Goal: Book appointment/travel/reservation

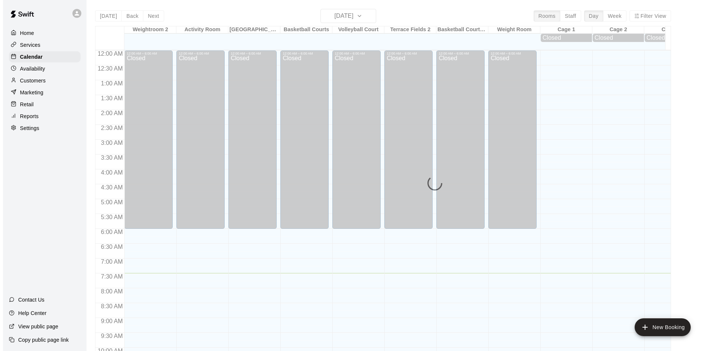
scroll to position [223, 0]
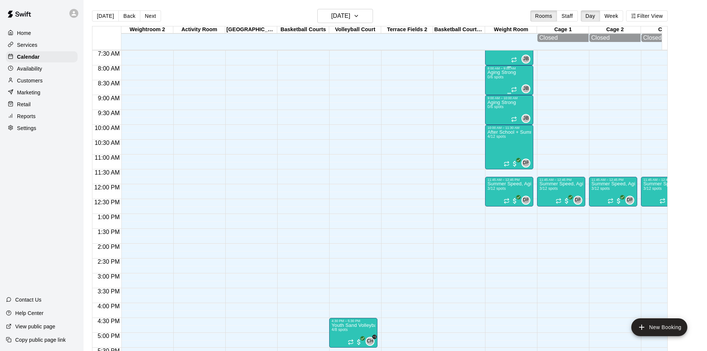
click at [502, 72] on p "Aging Strong" at bounding box center [501, 72] width 29 height 0
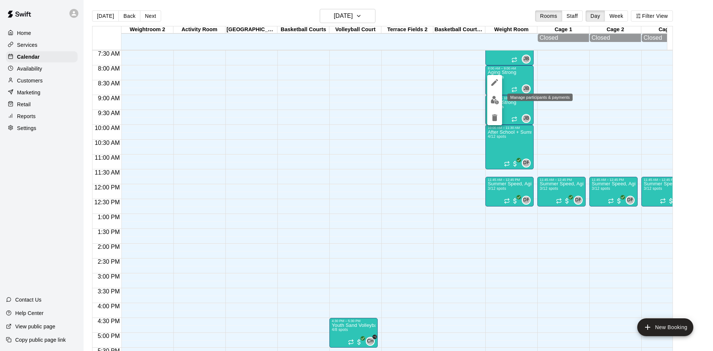
click at [497, 97] on img "edit" at bounding box center [494, 100] width 9 height 9
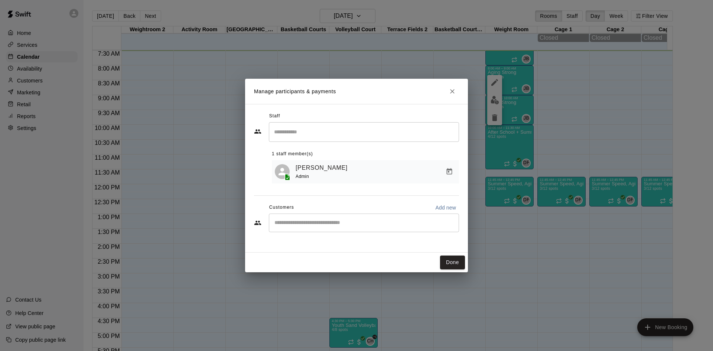
click at [306, 225] on input "Start typing to search customers..." at bounding box center [363, 222] width 183 height 7
type input "******"
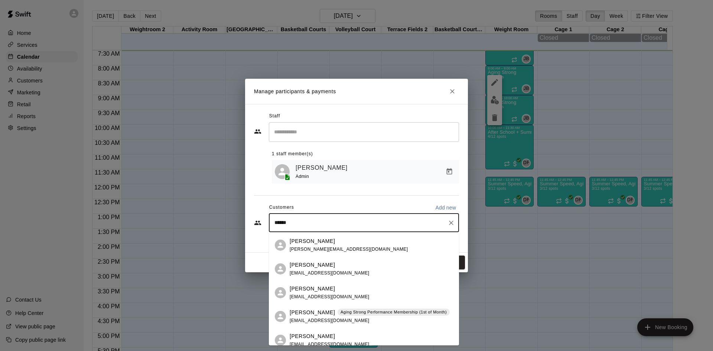
click at [317, 309] on p "[PERSON_NAME]" at bounding box center [312, 312] width 45 height 8
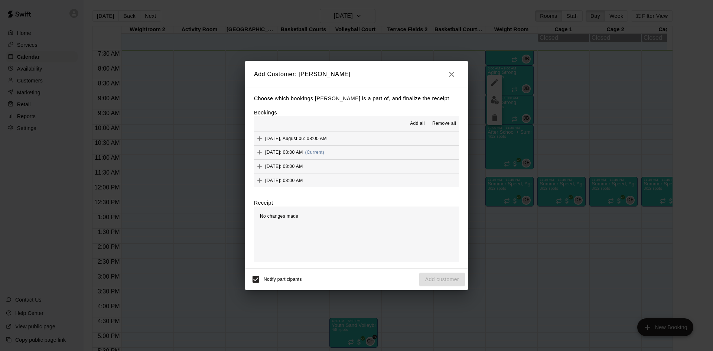
scroll to position [334, 0]
click at [324, 142] on span "(Current)" at bounding box center [314, 139] width 19 height 5
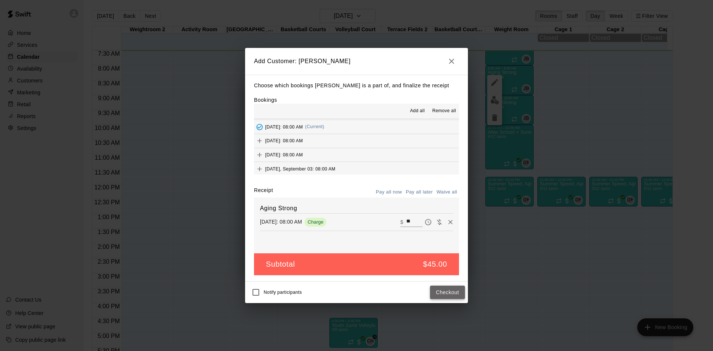
click at [445, 290] on button "Checkout" at bounding box center [447, 292] width 35 height 14
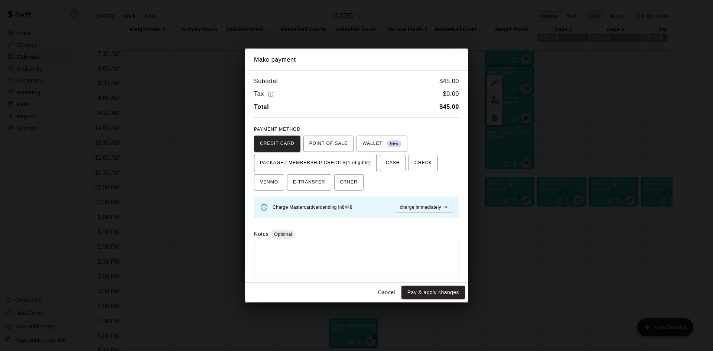
click at [344, 165] on span "PACKAGE / MEMBERSHIP CREDITS (1 eligible)" at bounding box center [315, 163] width 111 height 12
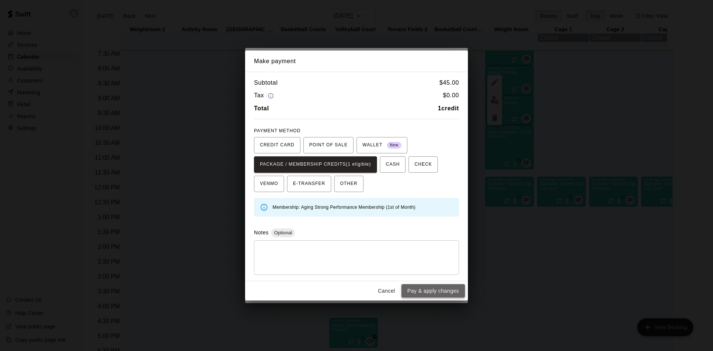
click at [428, 292] on button "Pay & apply changes" at bounding box center [432, 291] width 63 height 14
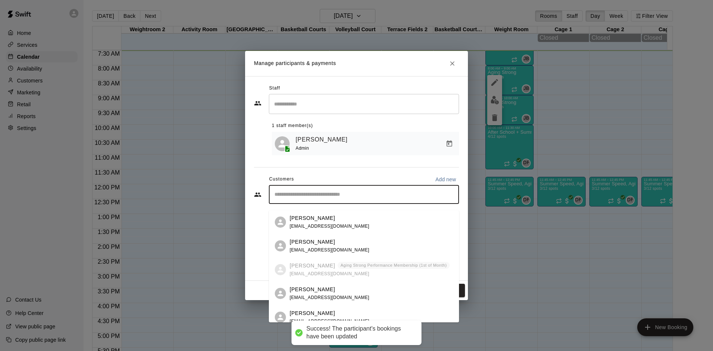
click at [348, 198] on input "Start typing to search customers..." at bounding box center [363, 194] width 183 height 7
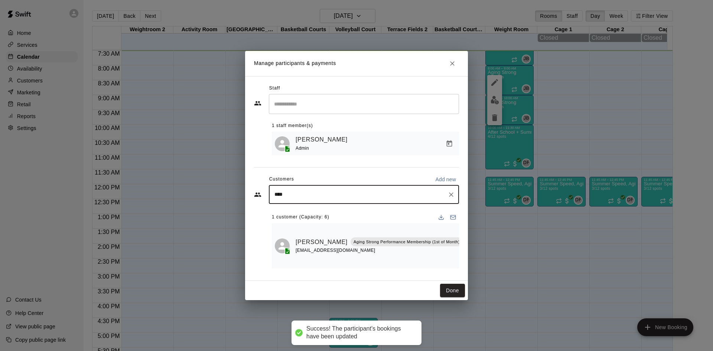
type input "*****"
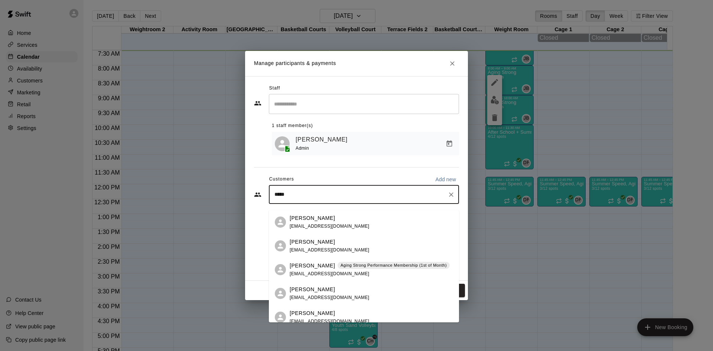
click at [346, 269] on div "[PERSON_NAME] Aging Strong Performance Membership (1st of Month) [PERSON_NAME][…" at bounding box center [370, 270] width 160 height 16
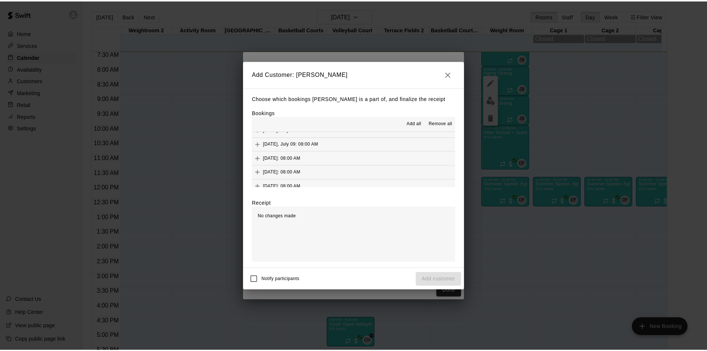
scroll to position [297, 0]
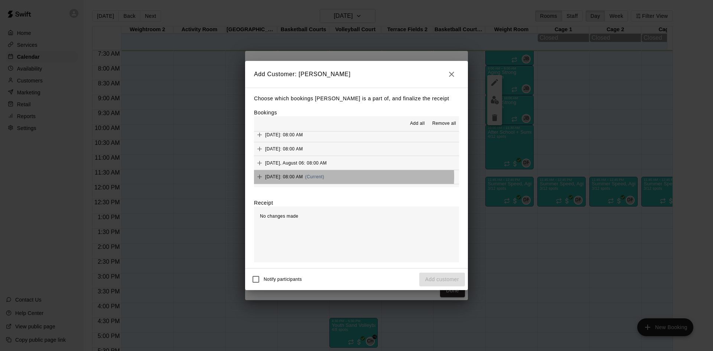
click at [324, 177] on span "(Current)" at bounding box center [314, 176] width 19 height 5
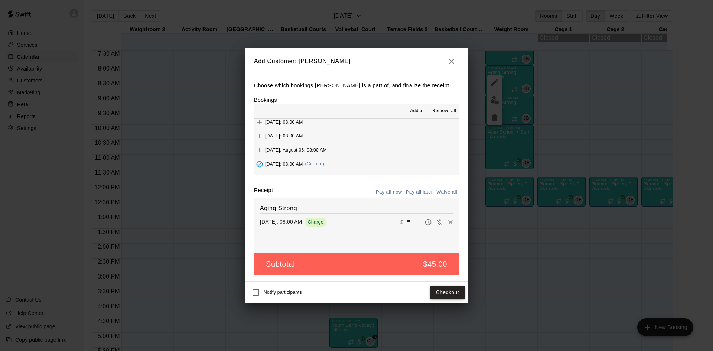
click at [438, 292] on button "Checkout" at bounding box center [447, 292] width 35 height 14
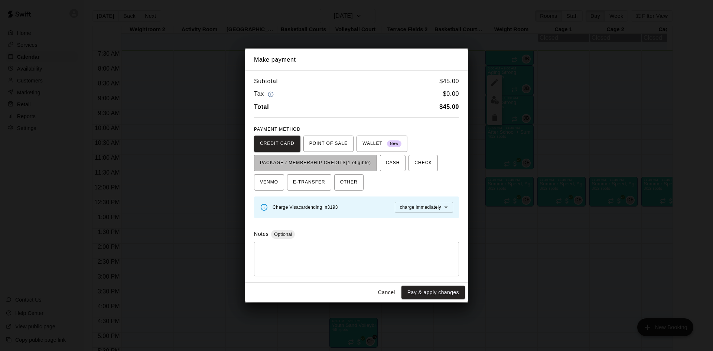
drag, startPoint x: 367, startPoint y: 164, endPoint x: 374, endPoint y: 179, distance: 16.1
click at [367, 165] on span "PACKAGE / MEMBERSHIP CREDITS (1 eligible)" at bounding box center [315, 163] width 111 height 12
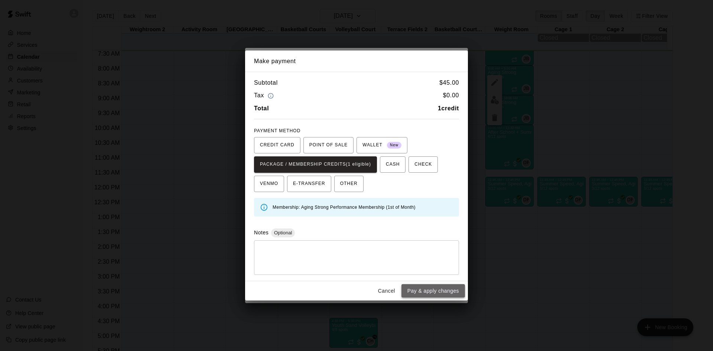
click at [438, 287] on button "Pay & apply changes" at bounding box center [432, 291] width 63 height 14
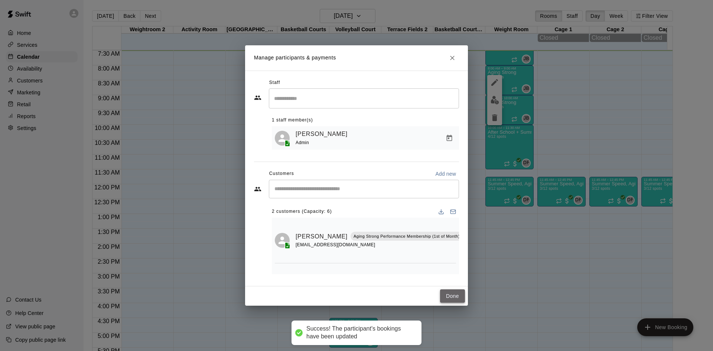
click at [450, 300] on button "Done" at bounding box center [452, 296] width 25 height 14
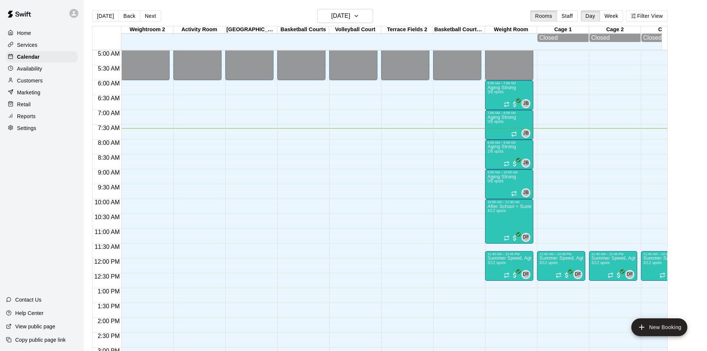
scroll to position [12, 0]
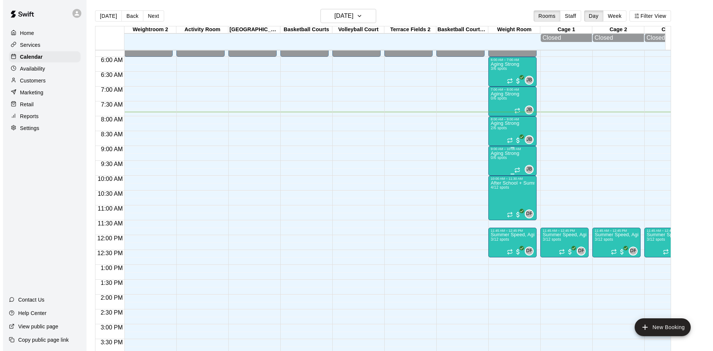
scroll to position [159, 0]
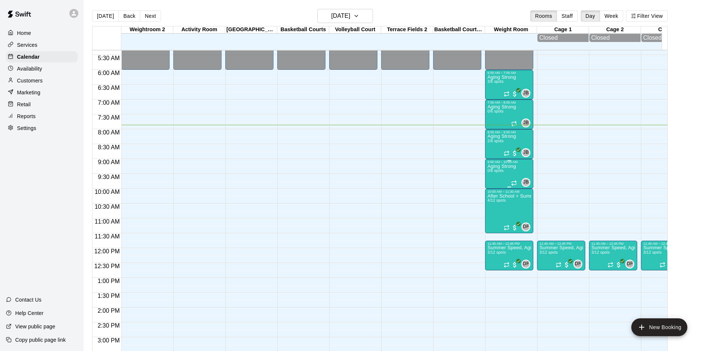
click at [505, 115] on div "Aging Strong 0/6 spots" at bounding box center [501, 279] width 29 height 351
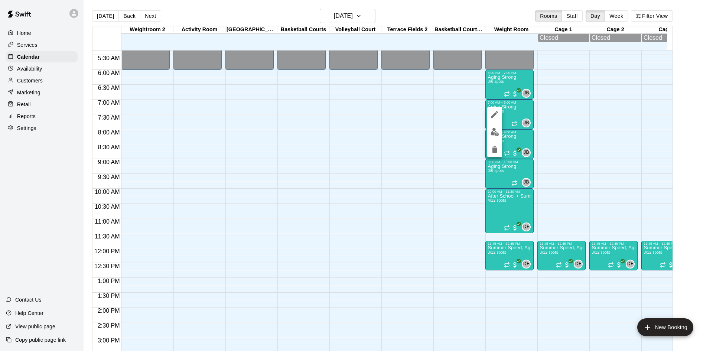
click at [515, 136] on div at bounding box center [356, 175] width 713 height 351
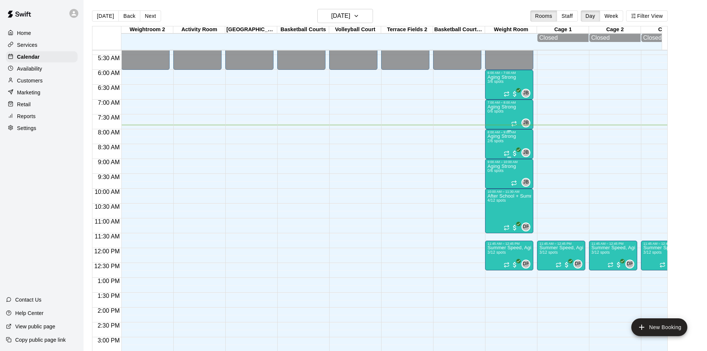
click at [508, 136] on p "Aging Strong" at bounding box center [501, 136] width 29 height 0
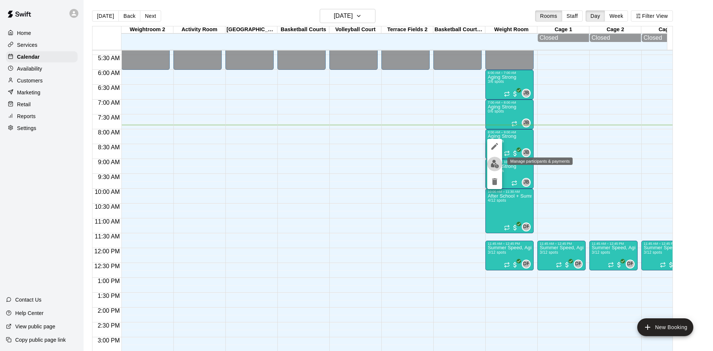
click at [497, 160] on img "edit" at bounding box center [494, 164] width 9 height 9
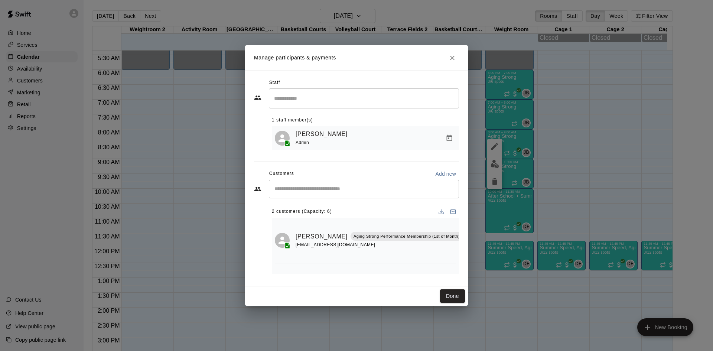
click at [367, 190] on input "Start typing to search customers..." at bounding box center [363, 188] width 183 height 7
type input "******"
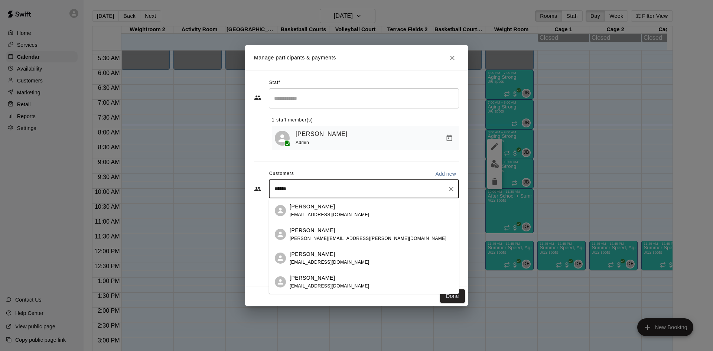
click at [350, 209] on div "Maggie Maher maggiemaher62@gmail.com" at bounding box center [371, 211] width 163 height 16
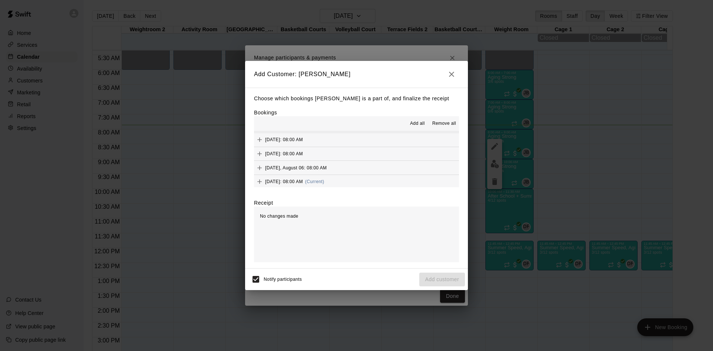
scroll to position [297, 0]
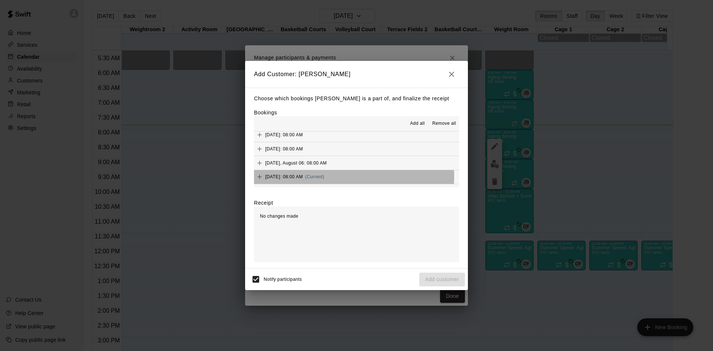
click at [324, 176] on span "(Current)" at bounding box center [314, 176] width 19 height 5
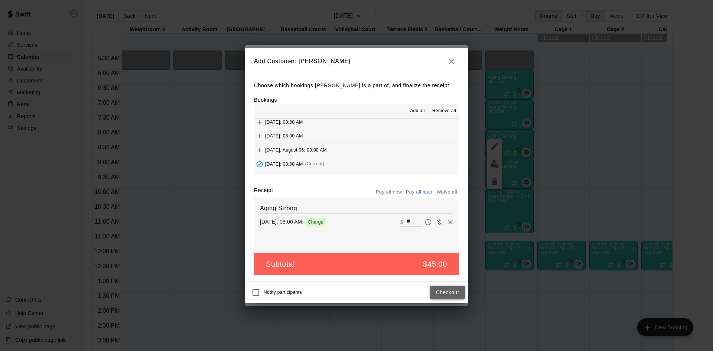
click at [443, 294] on button "Checkout" at bounding box center [447, 292] width 35 height 14
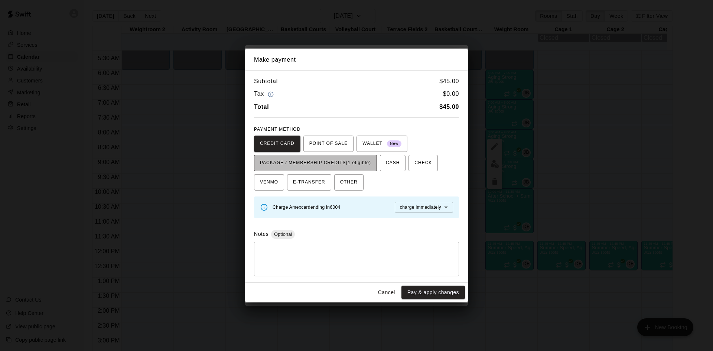
click at [362, 160] on span "PACKAGE / MEMBERSHIP CREDITS (1 eligible)" at bounding box center [315, 163] width 111 height 12
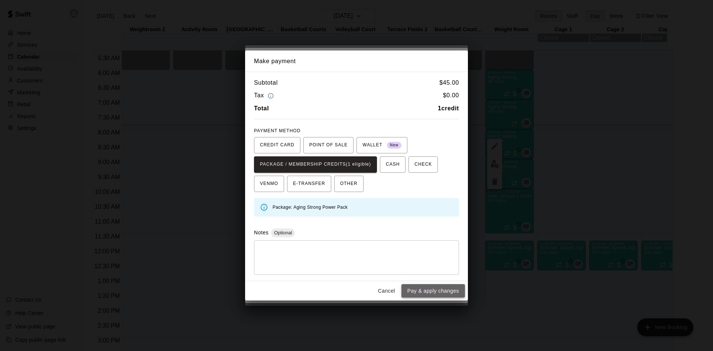
click at [417, 285] on button "Pay & apply changes" at bounding box center [432, 291] width 63 height 14
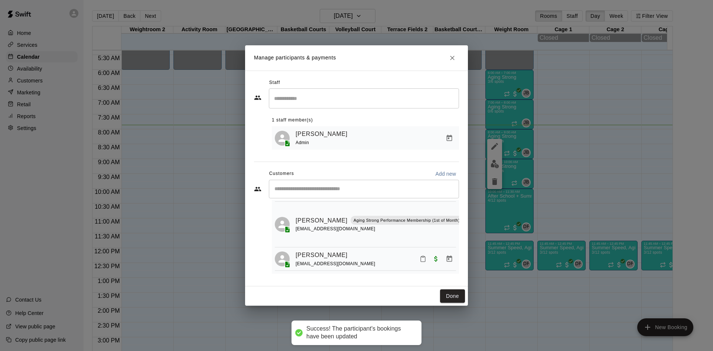
scroll to position [0, 0]
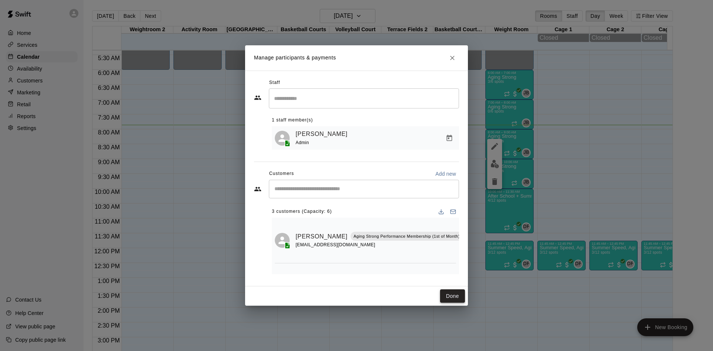
click at [449, 297] on button "Done" at bounding box center [452, 296] width 25 height 14
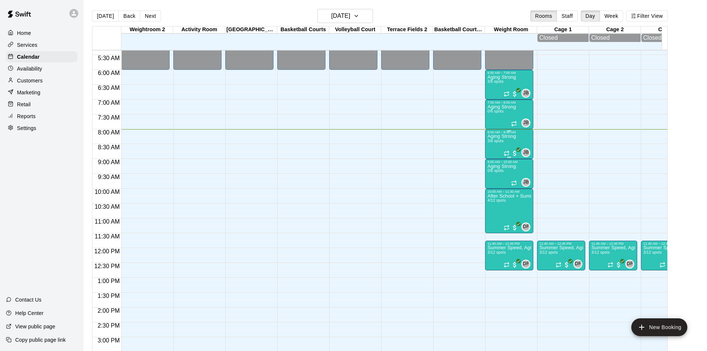
click at [511, 136] on p "Aging Strong" at bounding box center [501, 136] width 29 height 0
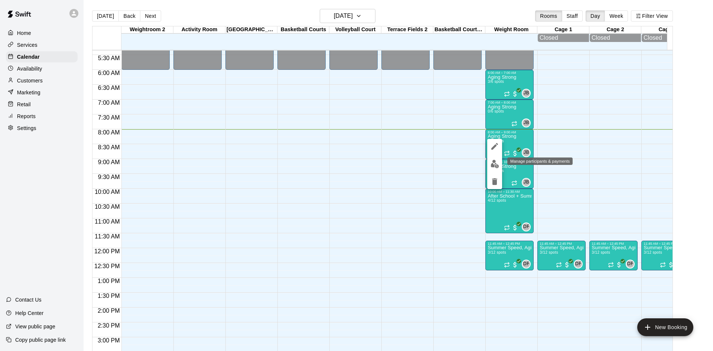
click at [499, 163] on button "edit" at bounding box center [494, 164] width 15 height 14
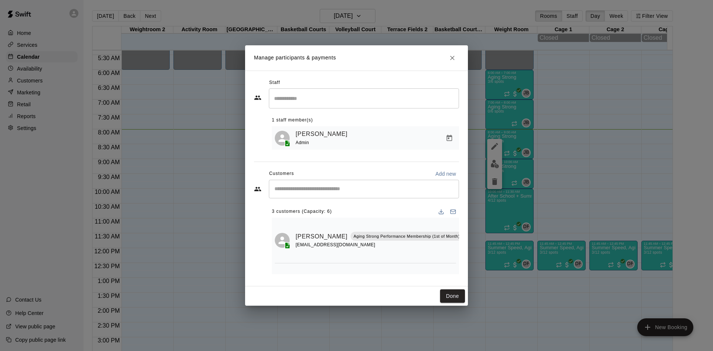
click at [343, 190] on input "Start typing to search customers..." at bounding box center [363, 188] width 183 height 7
type input "*******"
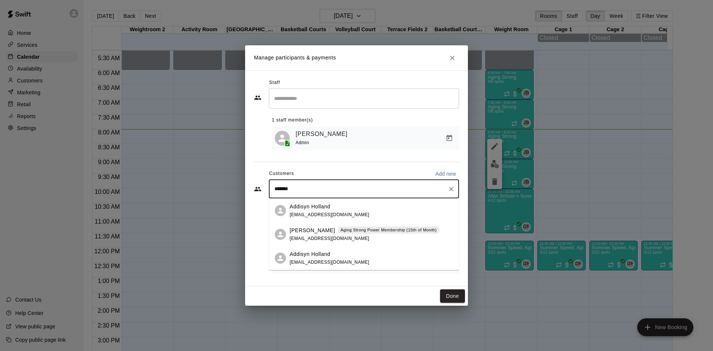
click at [337, 232] on span "Aging Strong Power Membership (15th of Month)" at bounding box center [388, 230] width 102 height 6
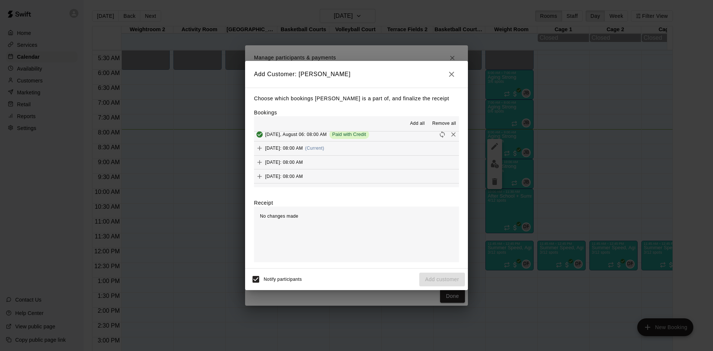
scroll to position [334, 0]
click at [363, 145] on button "[DATE]: 08:00 AM (Current)" at bounding box center [356, 140] width 205 height 14
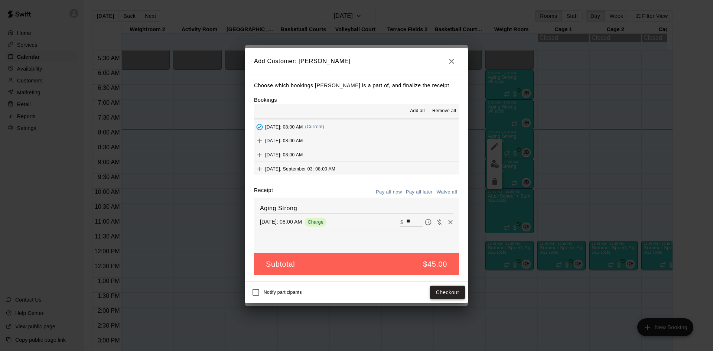
click at [448, 291] on button "Checkout" at bounding box center [447, 292] width 35 height 14
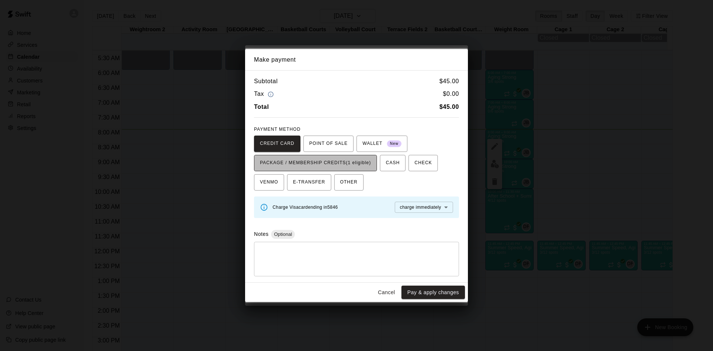
click at [363, 165] on span "PACKAGE / MEMBERSHIP CREDITS (1 eligible)" at bounding box center [315, 163] width 111 height 12
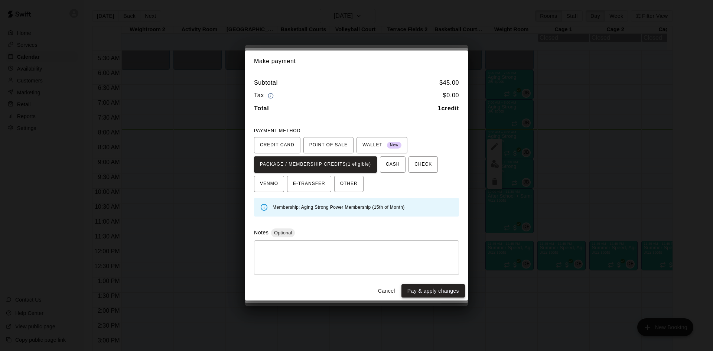
click at [416, 293] on button "Pay & apply changes" at bounding box center [432, 291] width 63 height 14
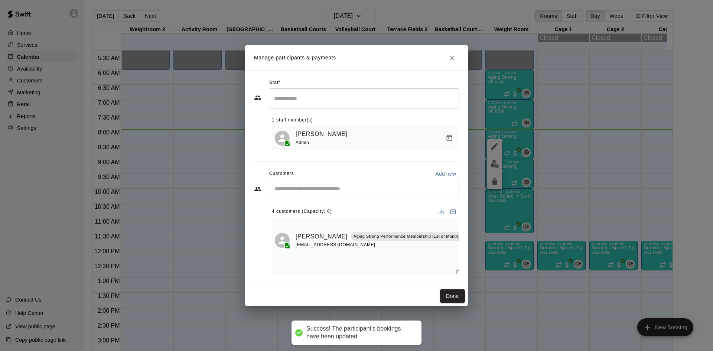
click at [365, 186] on input "Start typing to search customers..." at bounding box center [363, 188] width 183 height 7
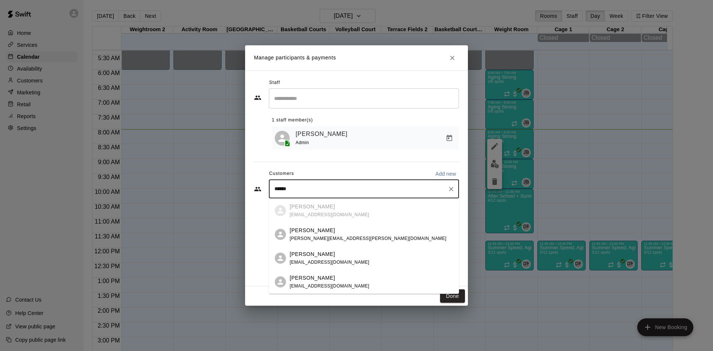
click at [330, 187] on input "******" at bounding box center [358, 188] width 172 height 7
type input "*"
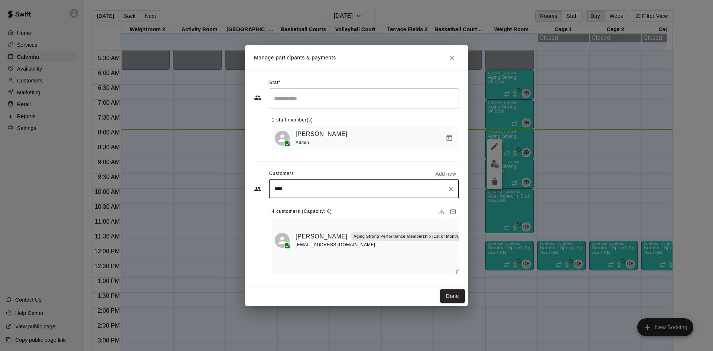
type input "*****"
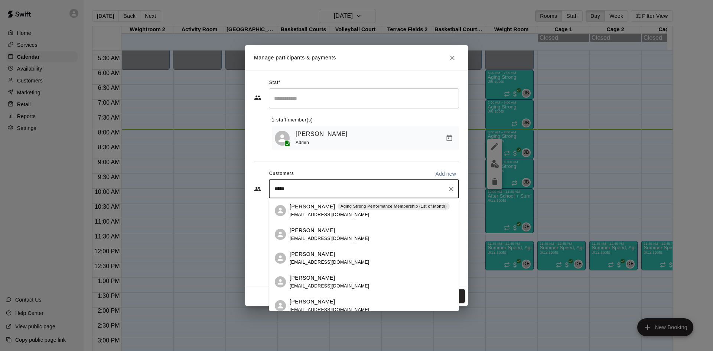
click at [320, 210] on div "James Sheldon Aging Strong Performance Membership (1st of Month) jsheldon134@gm…" at bounding box center [370, 211] width 160 height 16
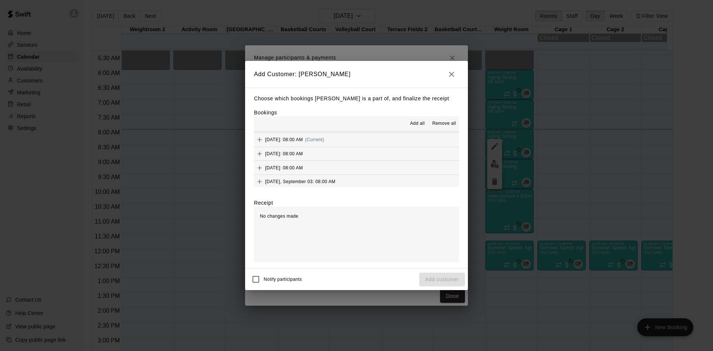
click at [362, 142] on button "[DATE]: 08:00 AM (Current)" at bounding box center [356, 140] width 205 height 14
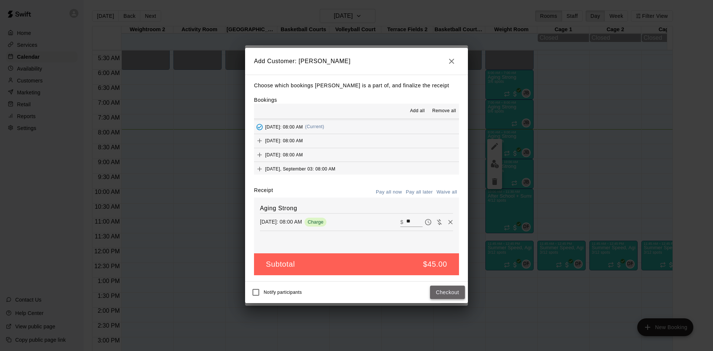
click at [446, 298] on button "Checkout" at bounding box center [447, 292] width 35 height 14
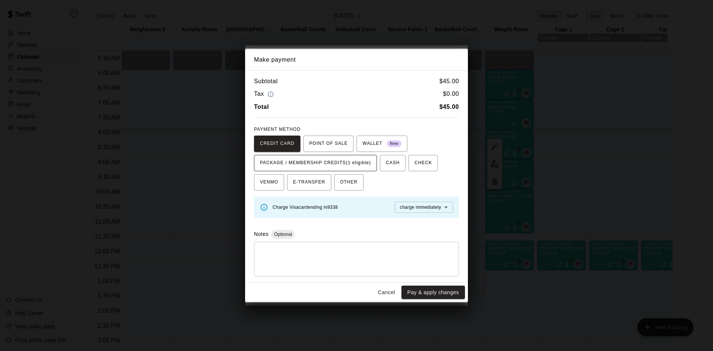
click at [362, 164] on span "PACKAGE / MEMBERSHIP CREDITS (1 eligible)" at bounding box center [315, 163] width 111 height 12
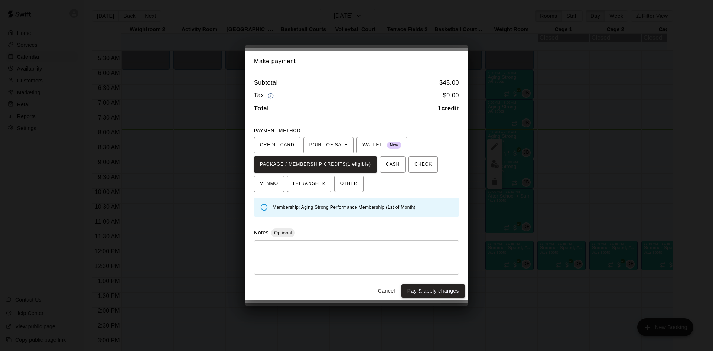
click at [419, 295] on button "Pay & apply changes" at bounding box center [432, 291] width 63 height 14
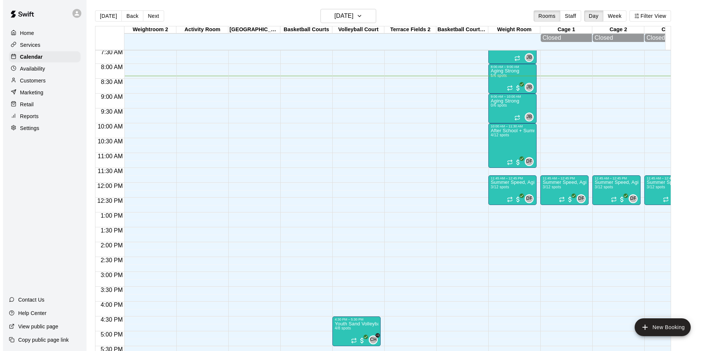
scroll to position [212, 0]
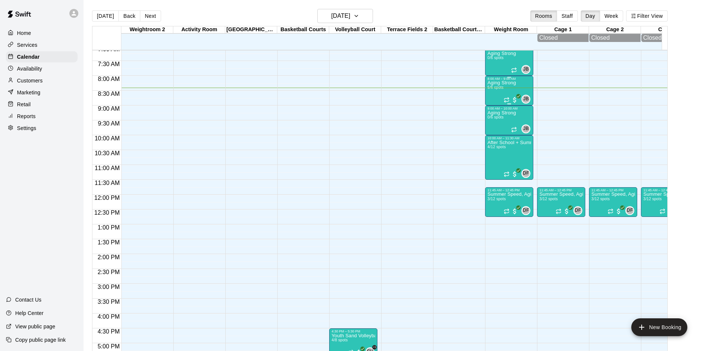
click at [502, 87] on div "Aging Strong 5/6 spots" at bounding box center [501, 256] width 29 height 351
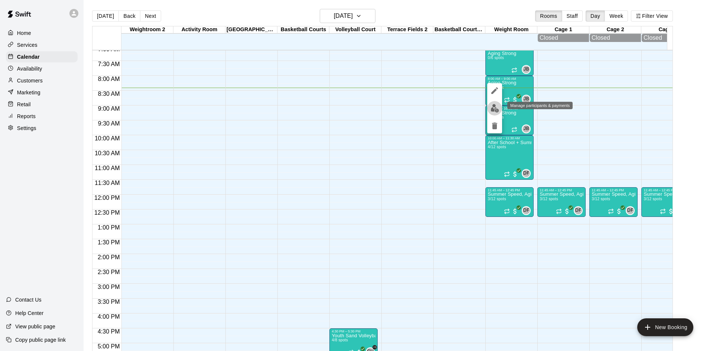
click at [492, 107] on img "edit" at bounding box center [494, 108] width 9 height 9
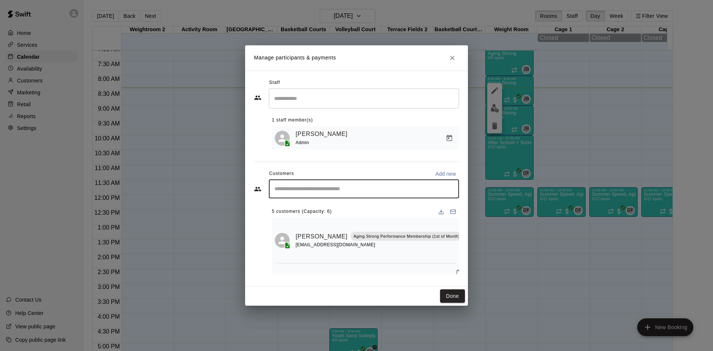
click at [333, 190] on input "Start typing to search customers..." at bounding box center [363, 188] width 183 height 7
type input "*****"
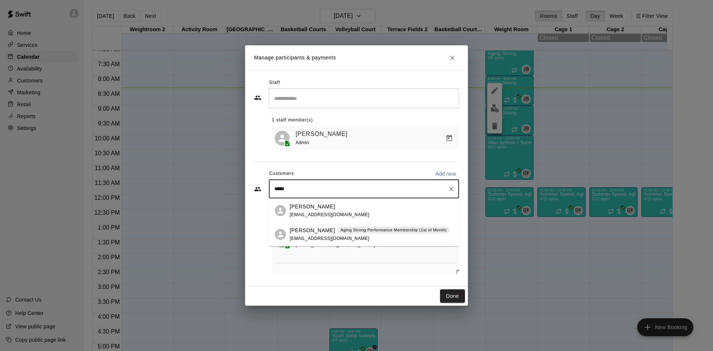
click at [338, 233] on div "Aging Strong Performance Membership (1st of Month)" at bounding box center [393, 229] width 112 height 7
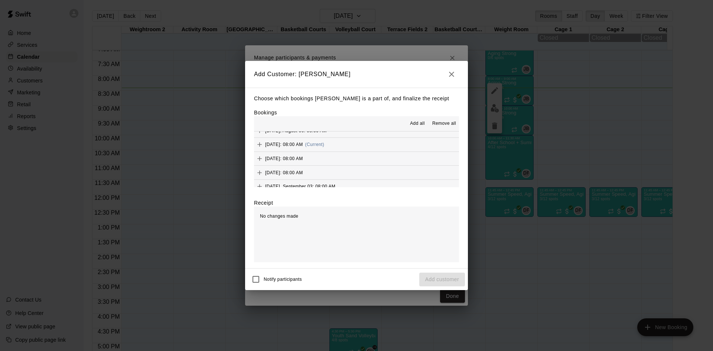
scroll to position [334, 0]
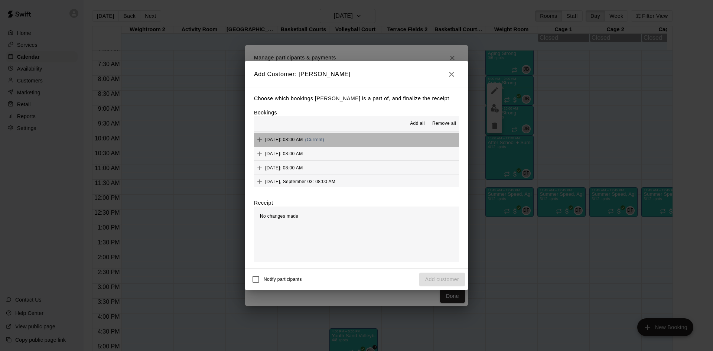
click at [360, 139] on button "[DATE]: 08:00 AM (Current)" at bounding box center [356, 140] width 205 height 14
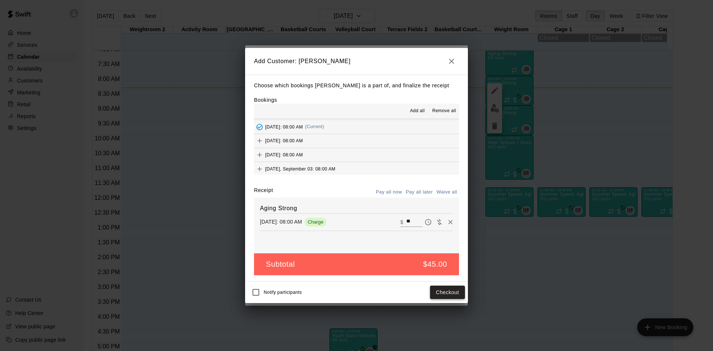
click at [436, 287] on button "Checkout" at bounding box center [447, 292] width 35 height 14
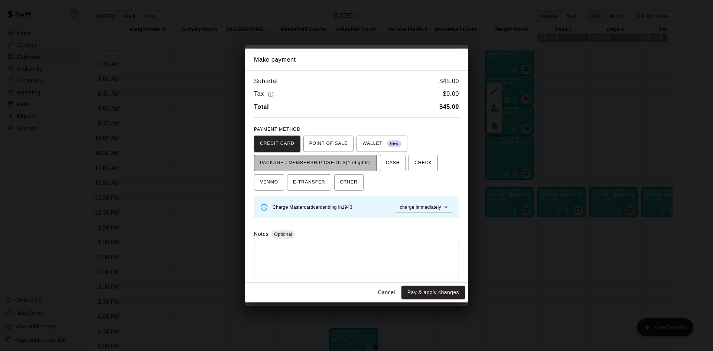
click at [371, 159] on span "PACKAGE / MEMBERSHIP CREDITS (1 eligible)" at bounding box center [315, 163] width 111 height 12
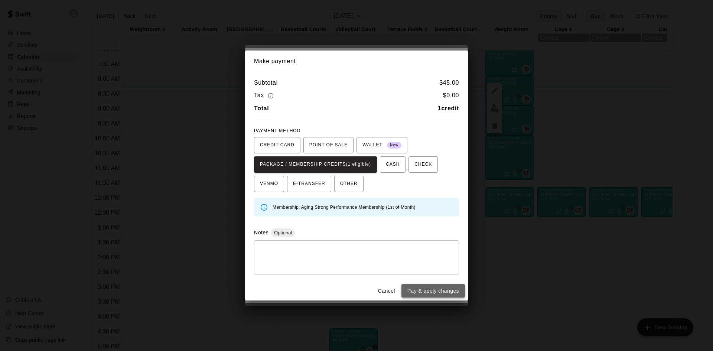
click at [432, 291] on button "Pay & apply changes" at bounding box center [432, 291] width 63 height 14
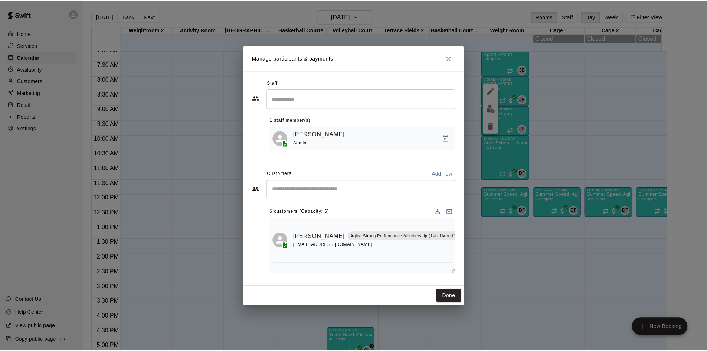
scroll to position [111, 0]
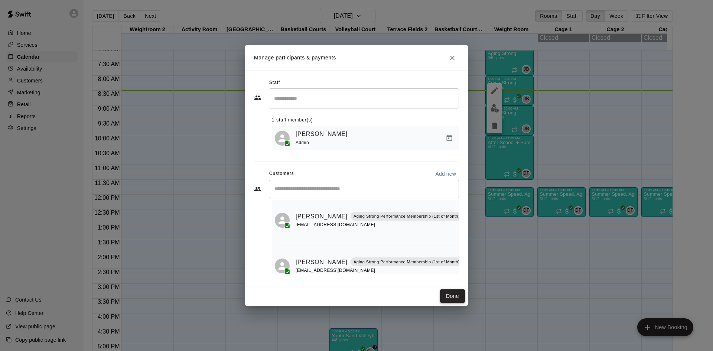
click at [454, 293] on button "Done" at bounding box center [452, 296] width 25 height 14
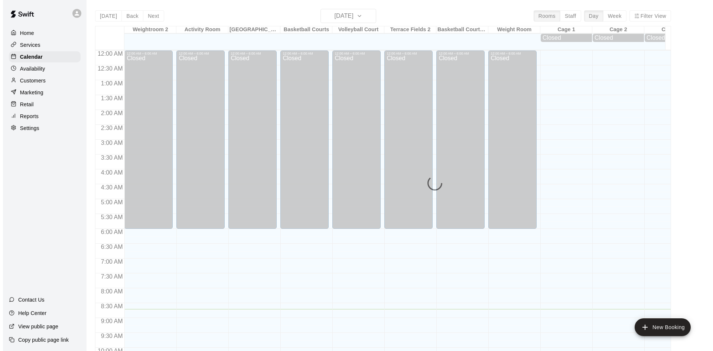
scroll to position [259, 0]
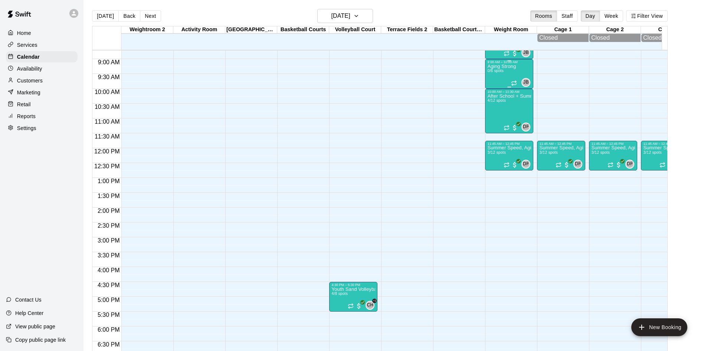
click at [494, 66] on p "Aging Strong" at bounding box center [501, 66] width 29 height 0
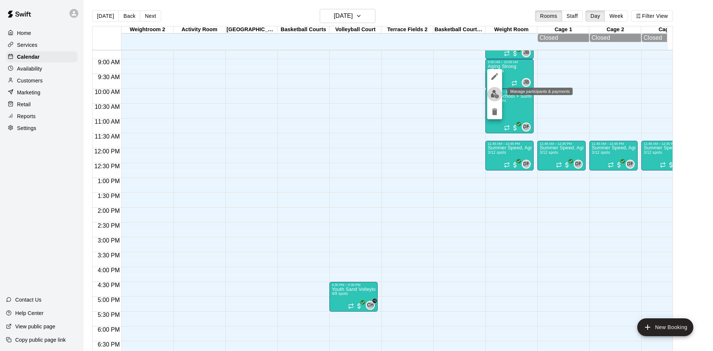
click at [493, 92] on img "edit" at bounding box center [494, 94] width 9 height 9
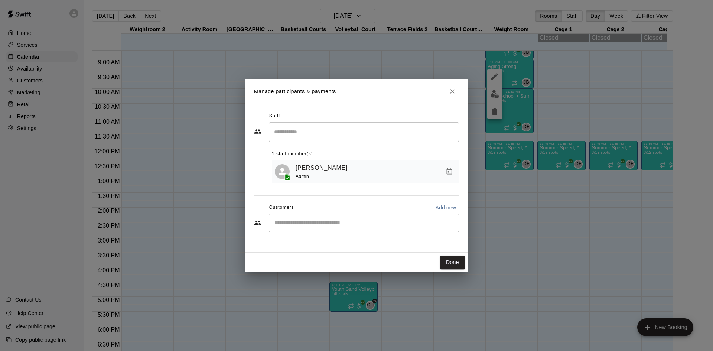
click at [318, 223] on input "Start typing to search customers..." at bounding box center [363, 222] width 183 height 7
type input "******"
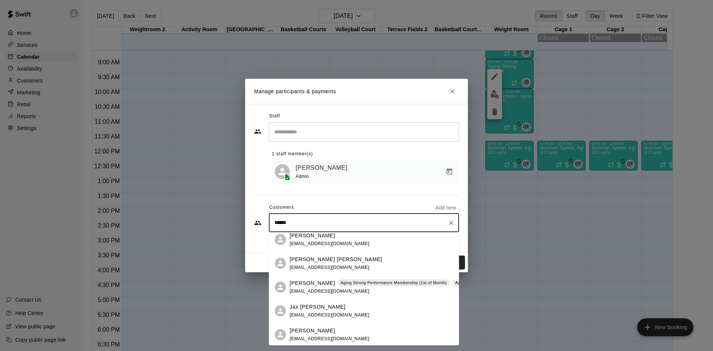
scroll to position [102, 0]
click at [333, 287] on div "Carrie Lazarus Aging Strong Performance Membership (1st of Month) Aging Strong …" at bounding box center [478, 286] width 376 height 16
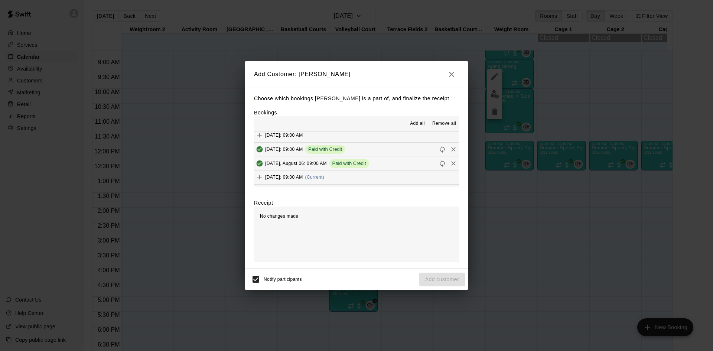
scroll to position [297, 0]
click at [324, 174] on div "Wednesday, August 13: 09:00 AM (Current)" at bounding box center [289, 176] width 70 height 11
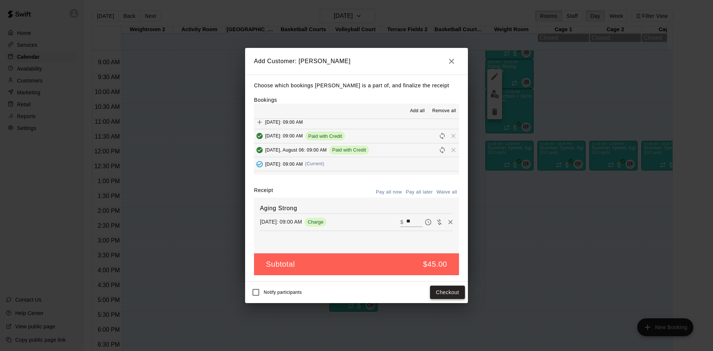
click at [441, 293] on button "Checkout" at bounding box center [447, 292] width 35 height 14
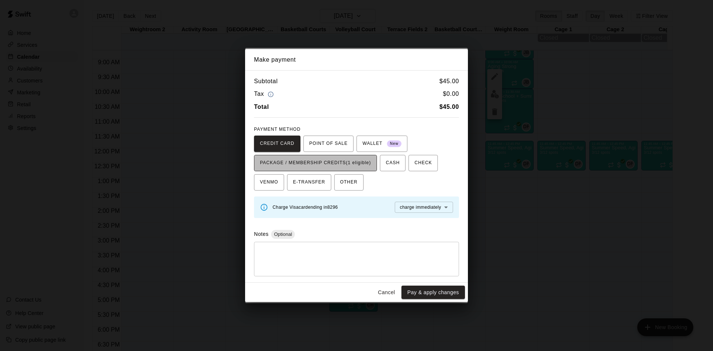
click at [368, 165] on span "PACKAGE / MEMBERSHIP CREDITS (1 eligible)" at bounding box center [315, 163] width 111 height 12
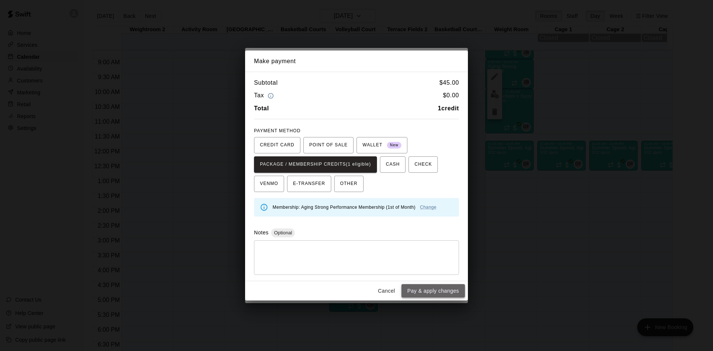
click at [436, 289] on button "Pay & apply changes" at bounding box center [432, 291] width 63 height 14
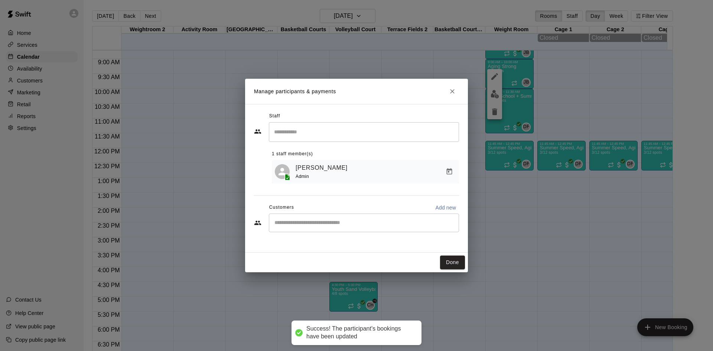
scroll to position [0, 0]
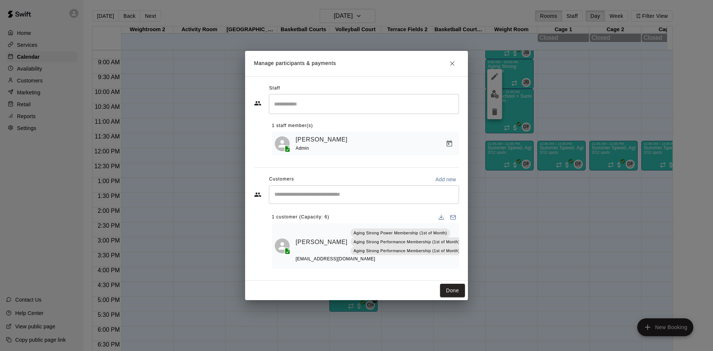
click at [372, 194] on input "Start typing to search customers..." at bounding box center [363, 194] width 183 height 7
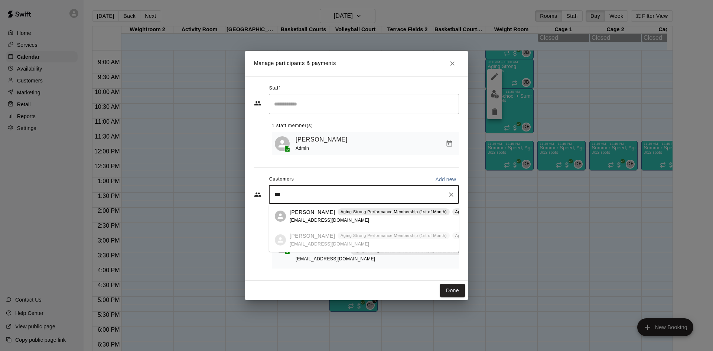
type input "****"
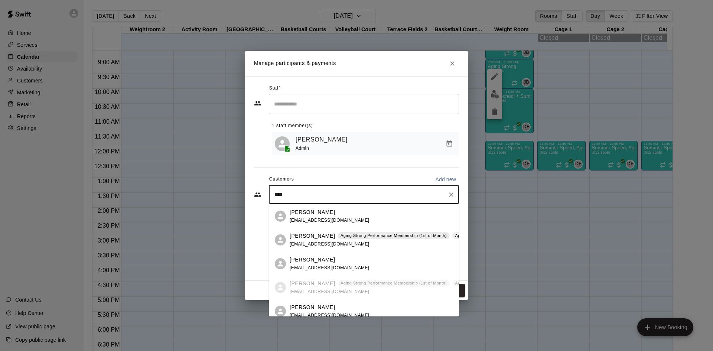
click at [364, 243] on div "Dave Birchenough Aging Strong Performance Membership (1st of Month) Aging Stron…" at bounding box center [478, 240] width 376 height 16
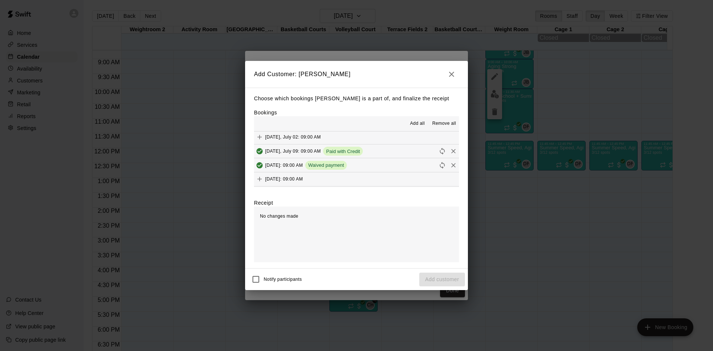
scroll to position [297, 0]
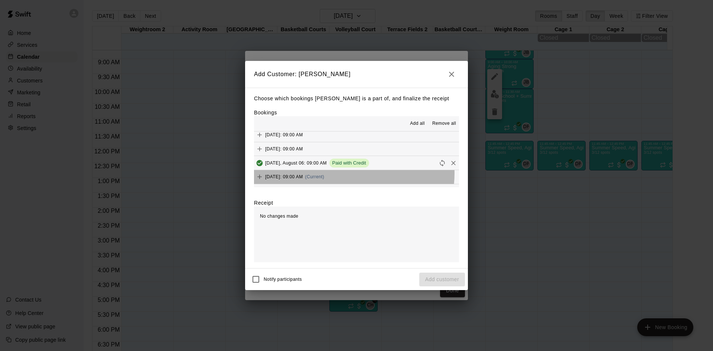
click at [324, 173] on div "Wednesday, August 13: 09:00 AM (Current)" at bounding box center [289, 176] width 70 height 11
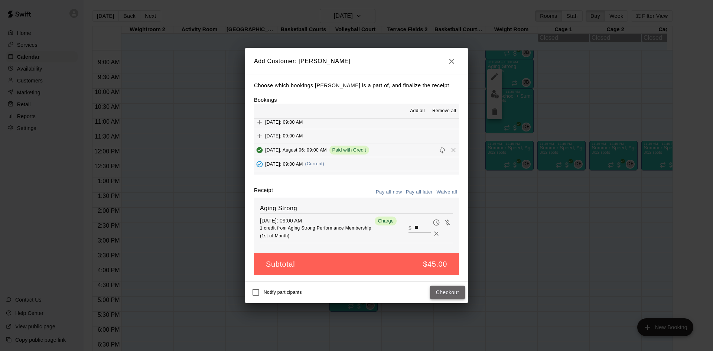
click at [445, 292] on button "Checkout" at bounding box center [447, 292] width 35 height 14
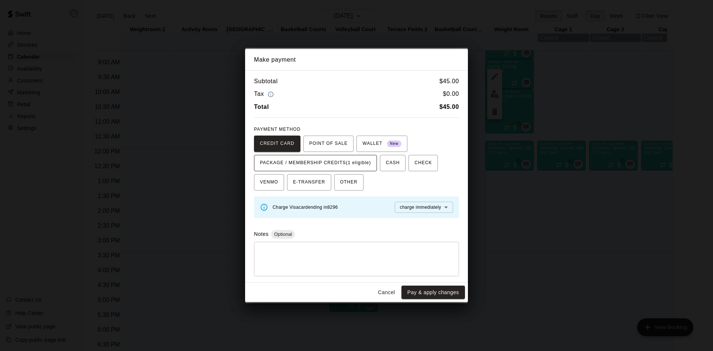
drag, startPoint x: 364, startPoint y: 163, endPoint x: 367, endPoint y: 169, distance: 6.8
click at [365, 164] on span "PACKAGE / MEMBERSHIP CREDITS (1 eligible)" at bounding box center [315, 163] width 111 height 12
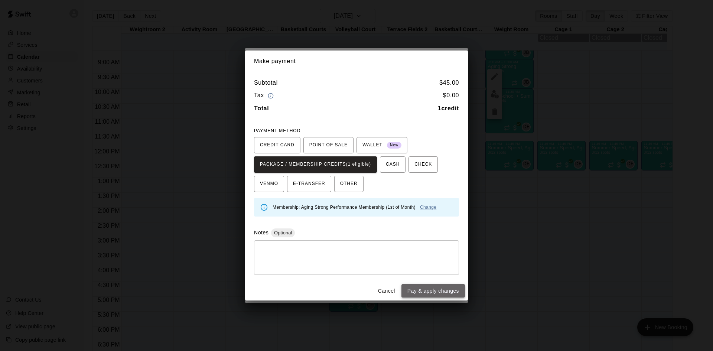
click at [428, 292] on button "Pay & apply changes" at bounding box center [432, 291] width 63 height 14
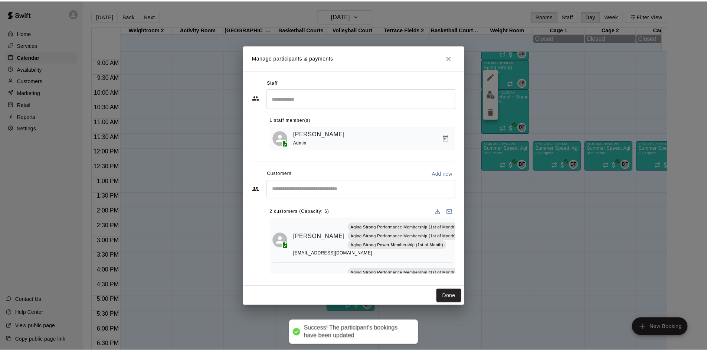
scroll to position [0, 0]
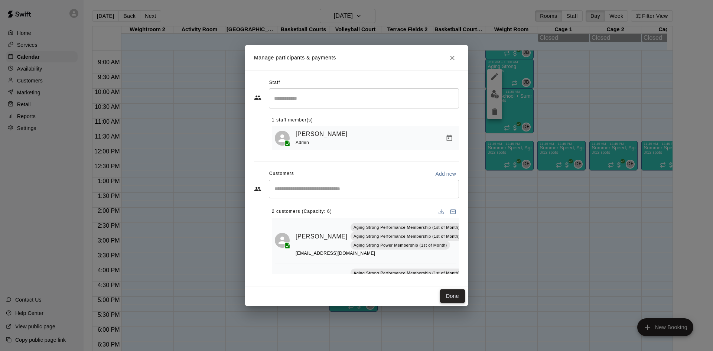
click at [456, 294] on button "Done" at bounding box center [452, 296] width 25 height 14
